Goal: Task Accomplishment & Management: Manage account settings

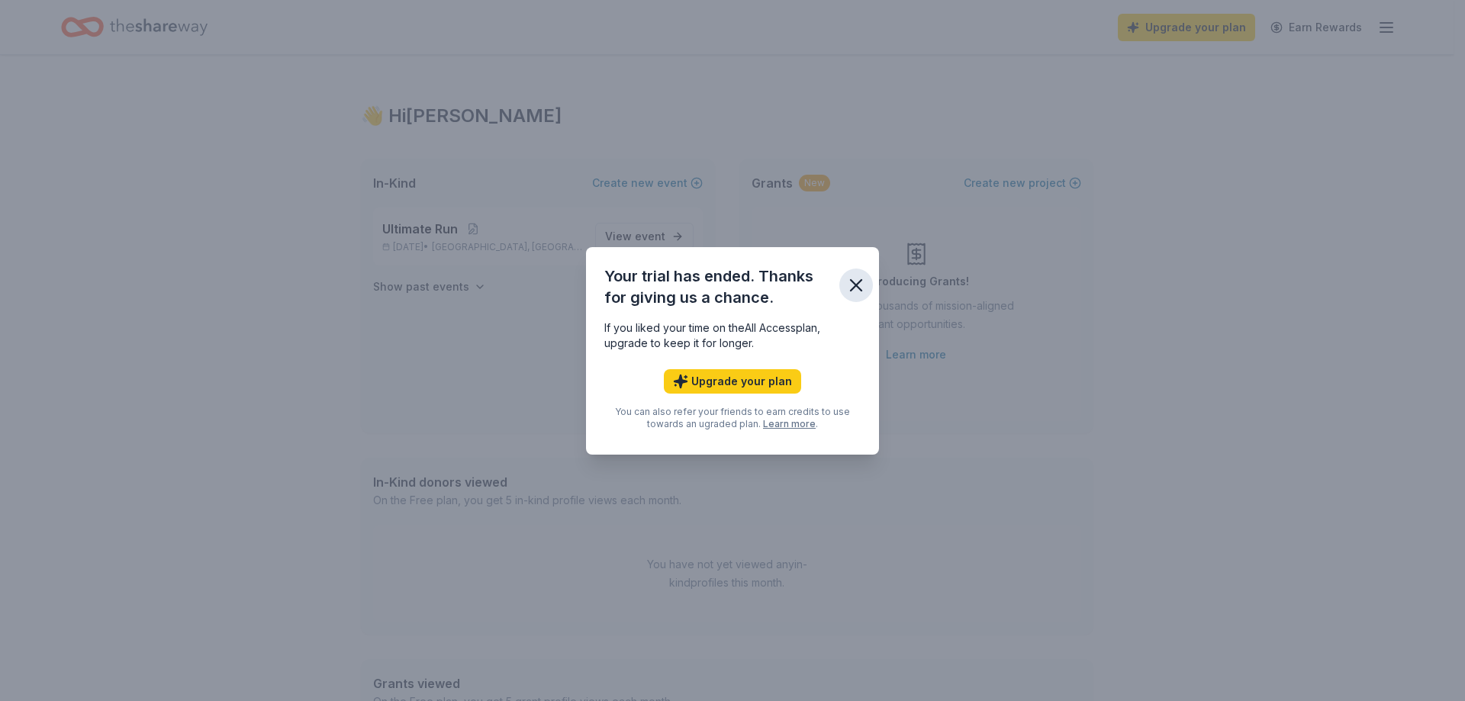
click at [846, 284] on icon "button" at bounding box center [855, 285] width 21 height 21
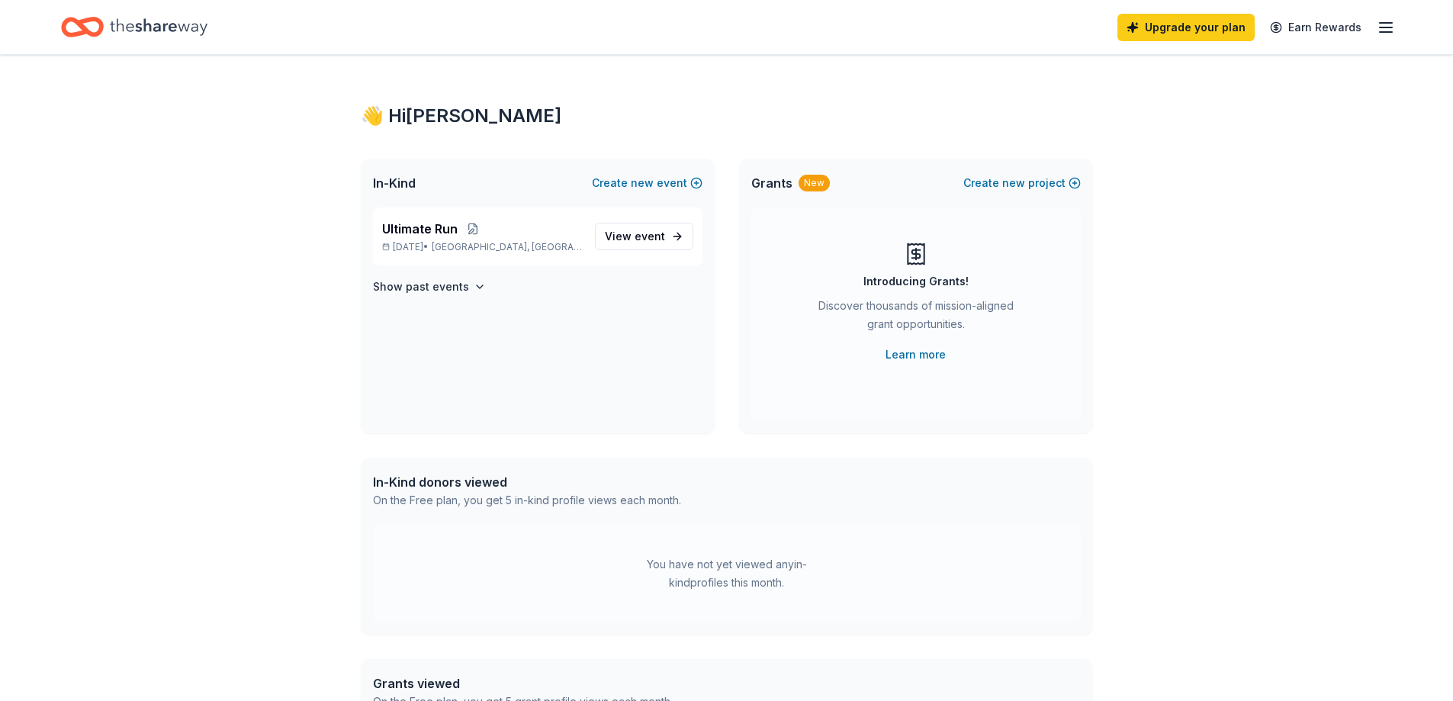
click at [1375, 25] on div "Upgrade your plan Earn Rewards" at bounding box center [1257, 27] width 278 height 36
click at [1381, 30] on icon "button" at bounding box center [1386, 27] width 18 height 18
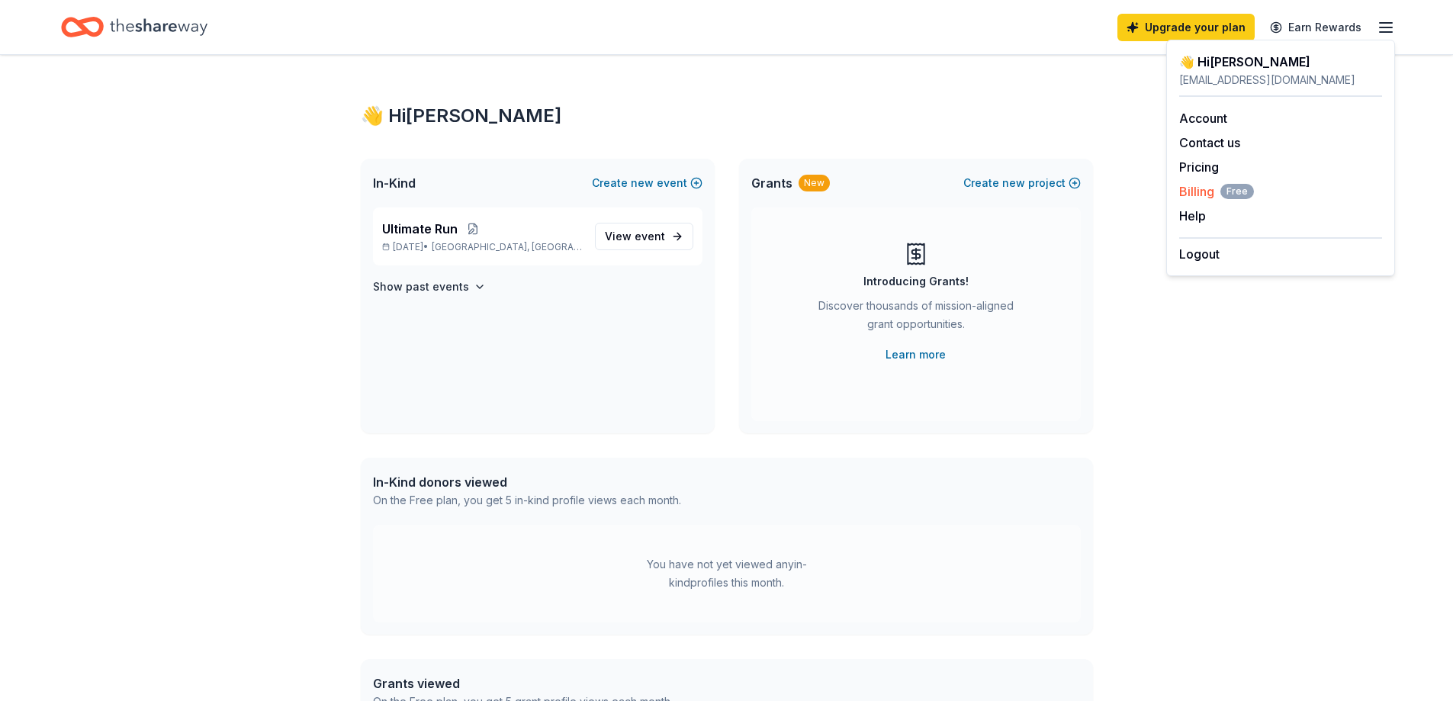
click at [1196, 195] on span "Billing Free" at bounding box center [1216, 191] width 75 height 18
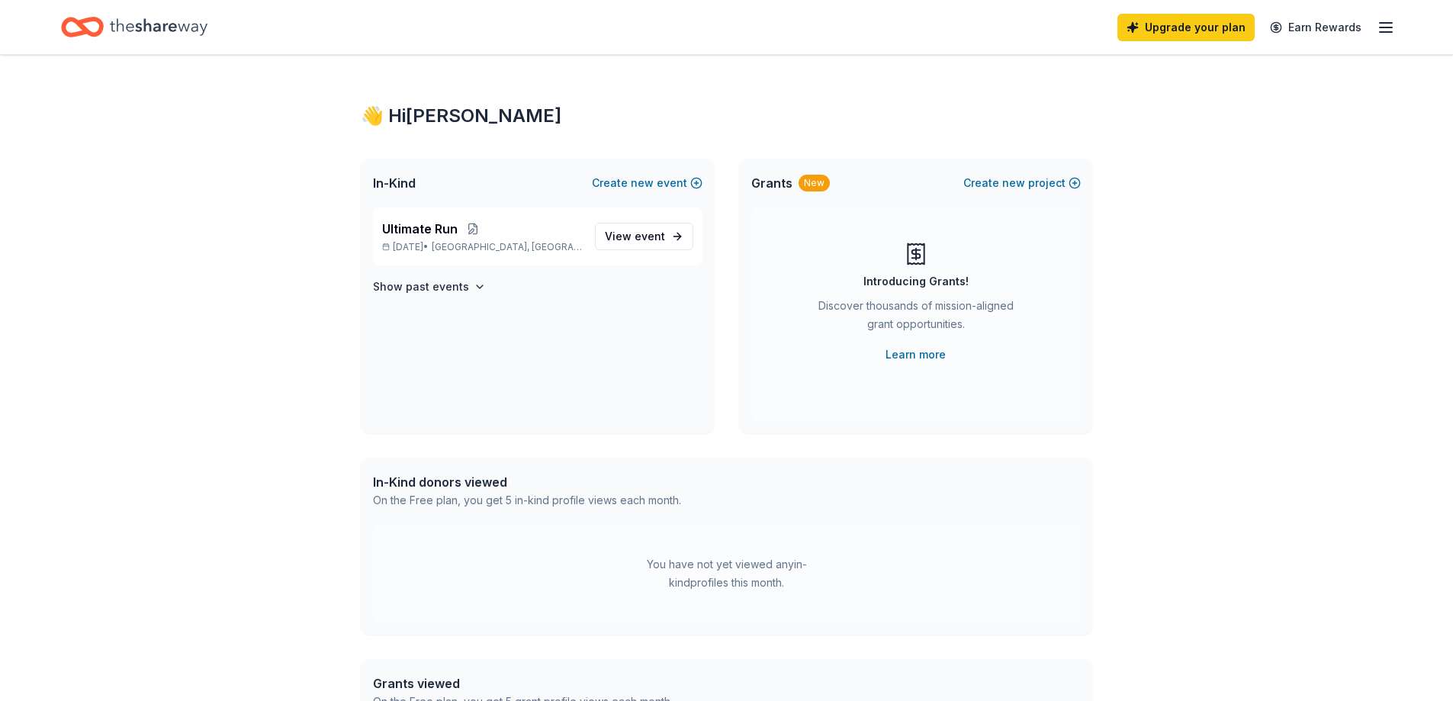
click at [1385, 32] on line "button" at bounding box center [1386, 32] width 12 height 0
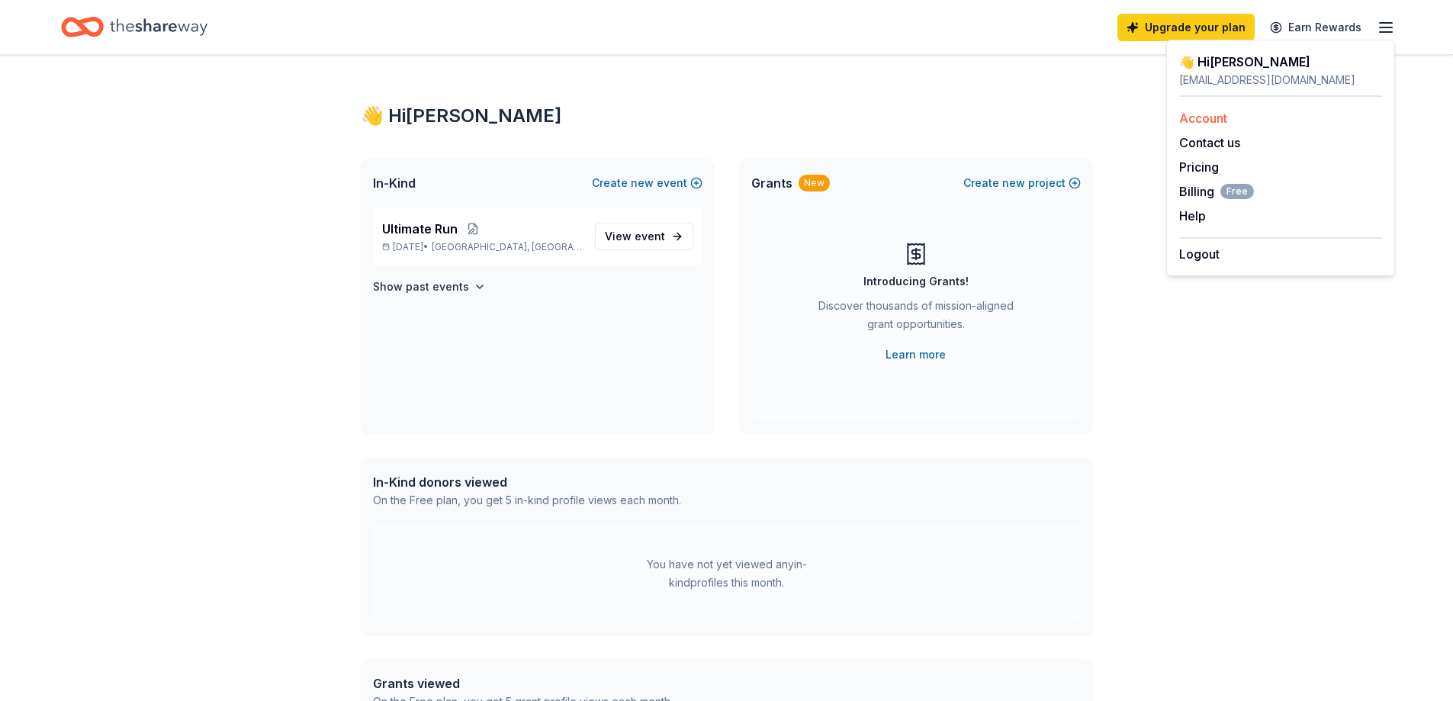
click at [1209, 117] on link "Account" at bounding box center [1203, 118] width 48 height 15
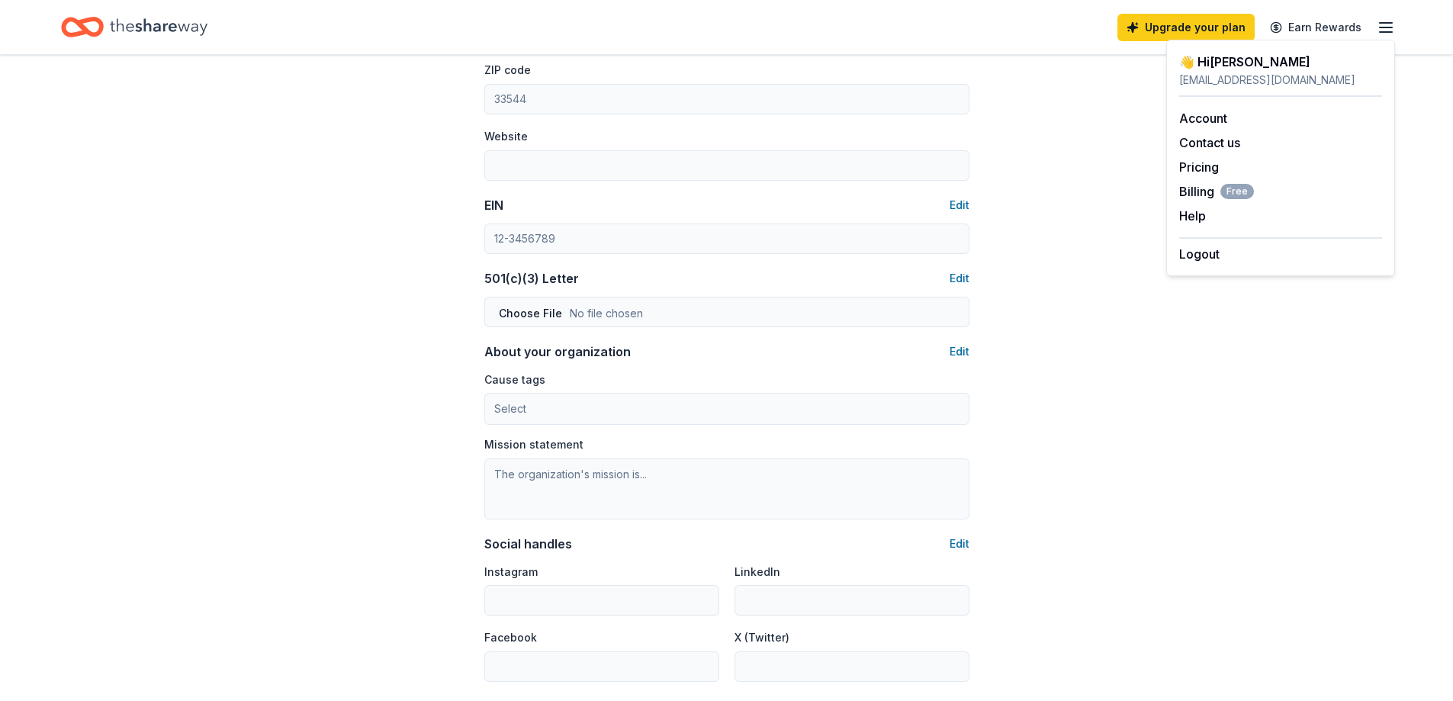
scroll to position [763, 0]
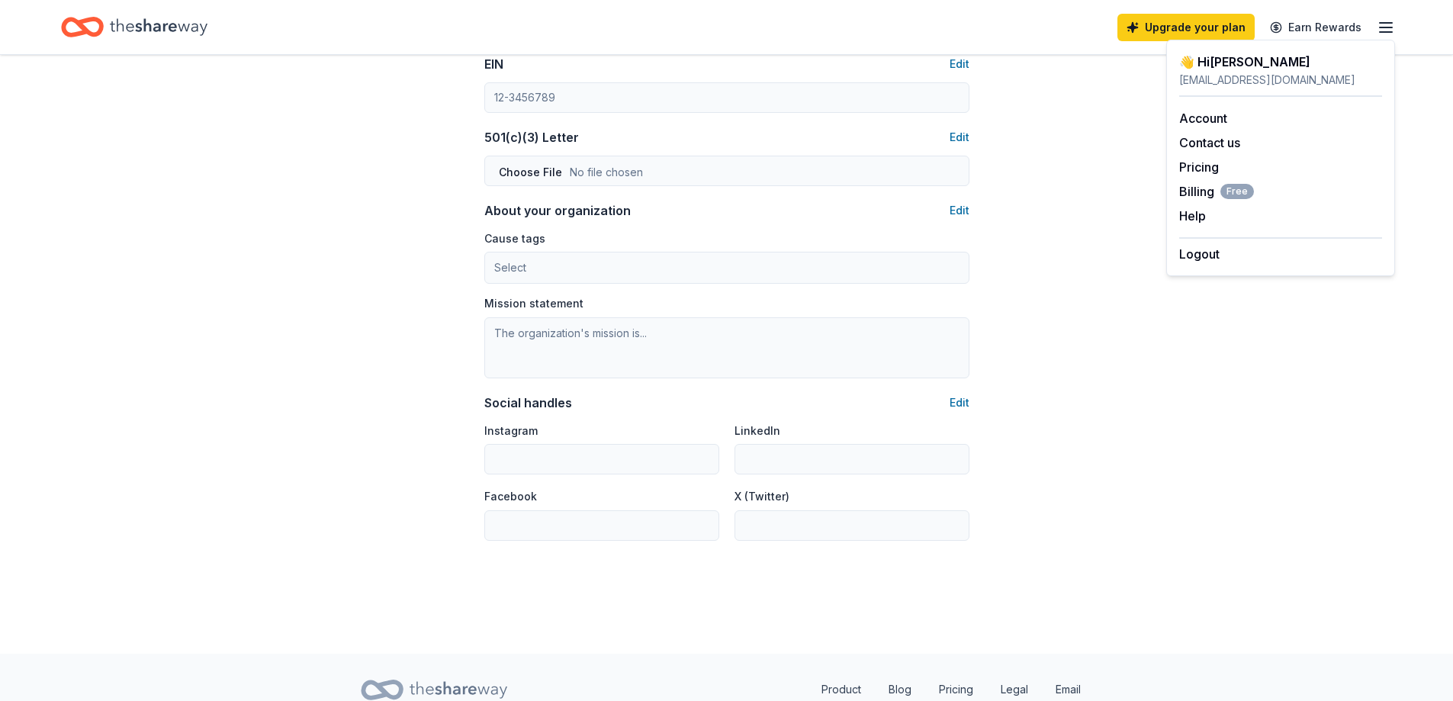
click at [188, 36] on icon "Home" at bounding box center [159, 26] width 98 height 31
